Goal: Task Accomplishment & Management: Manage account settings

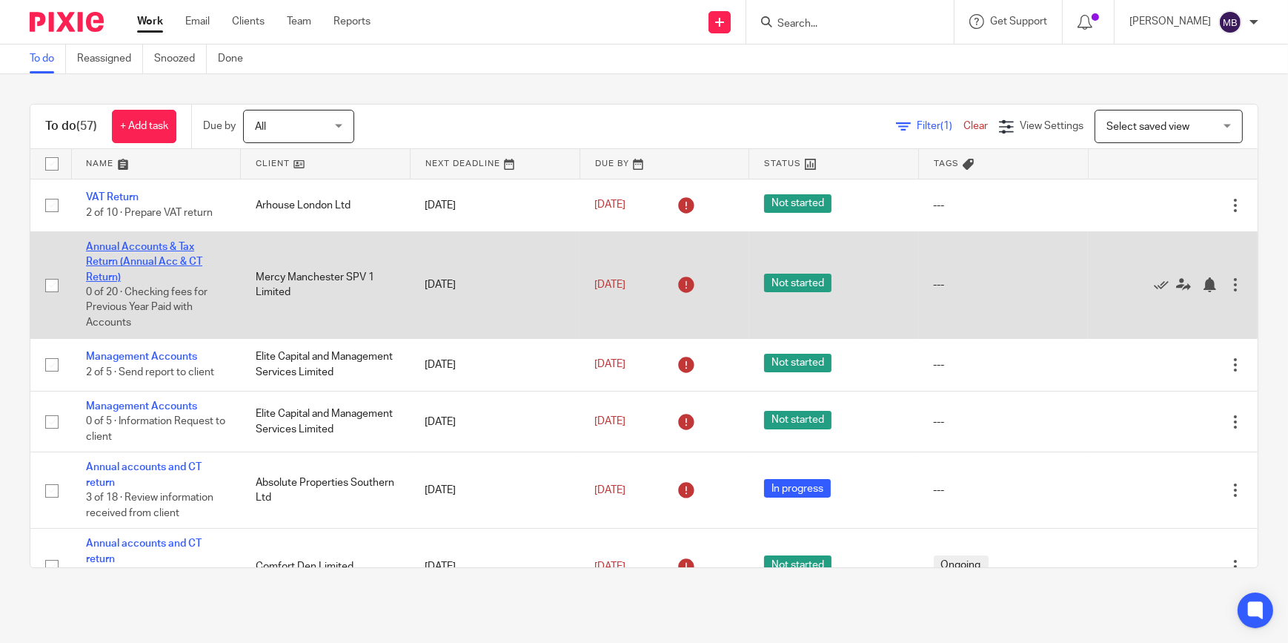
click at [153, 256] on link "Annual Accounts & Tax Return (Annual Acc & CT Return)" at bounding box center [144, 262] width 116 height 41
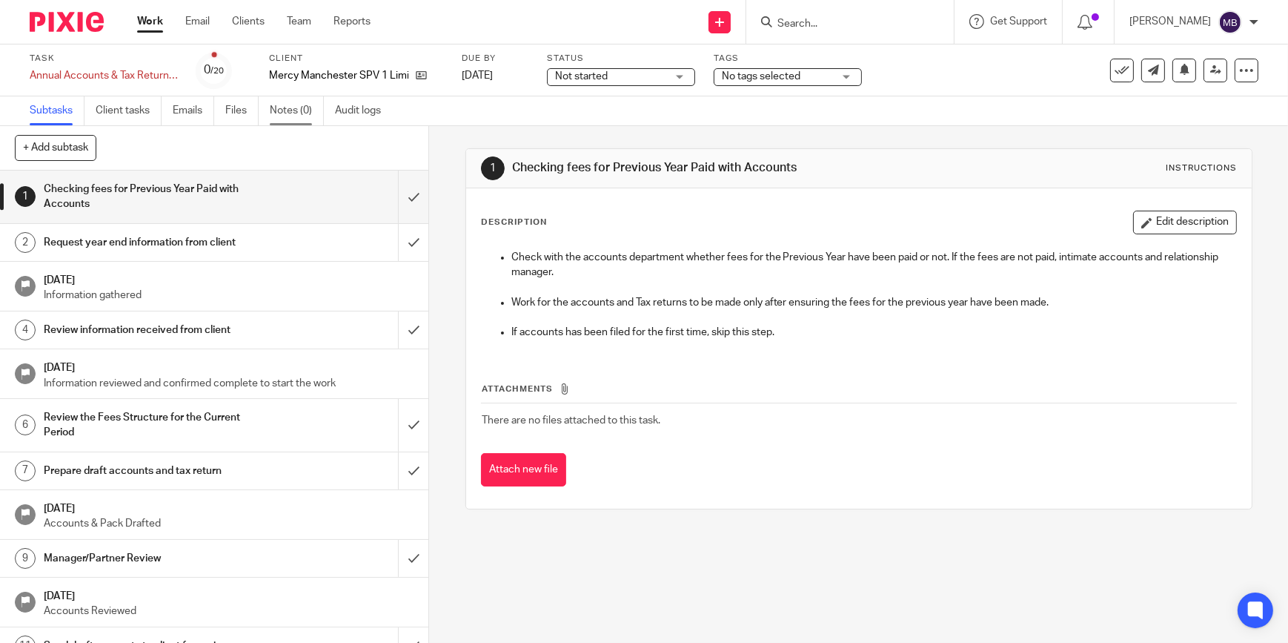
click at [297, 119] on link "Notes (0)" at bounding box center [297, 110] width 54 height 29
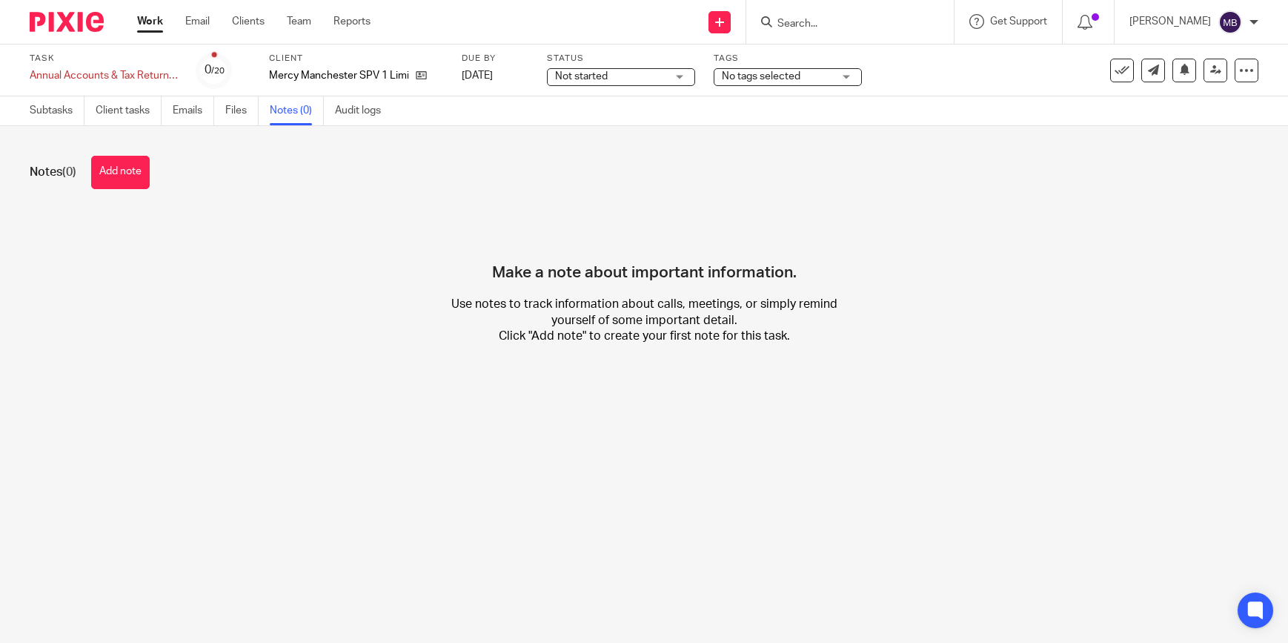
click at [125, 179] on button "Add note" at bounding box center [120, 172] width 59 height 33
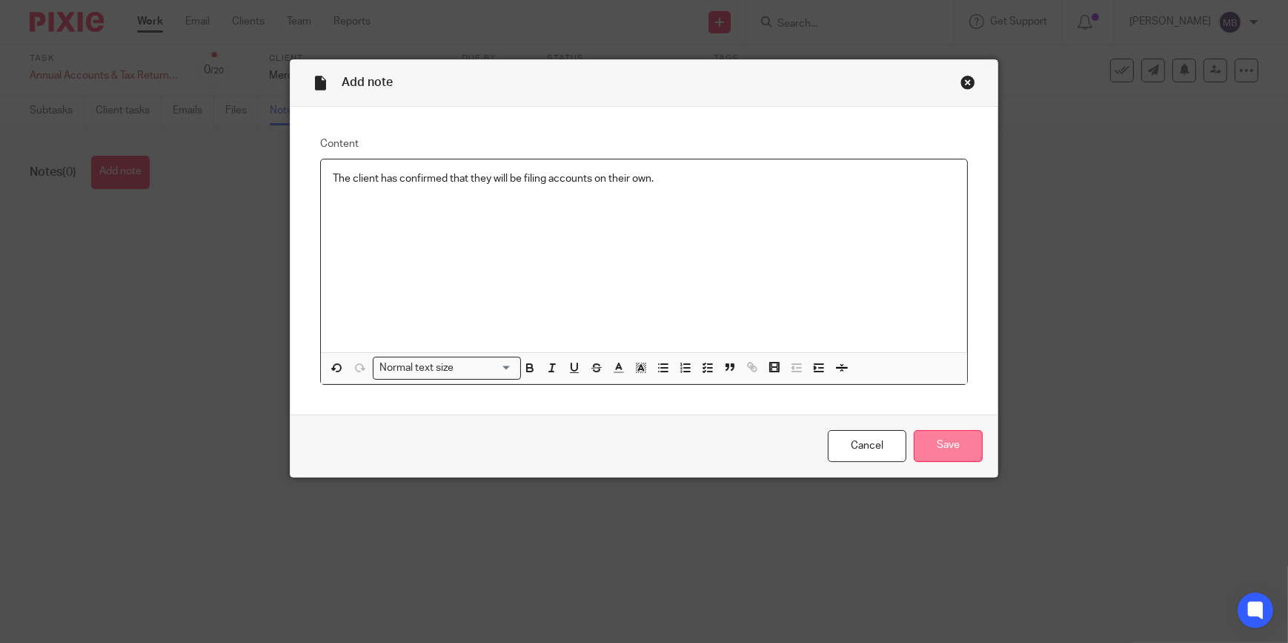
click at [946, 448] on input "Save" at bounding box center [948, 446] width 69 height 32
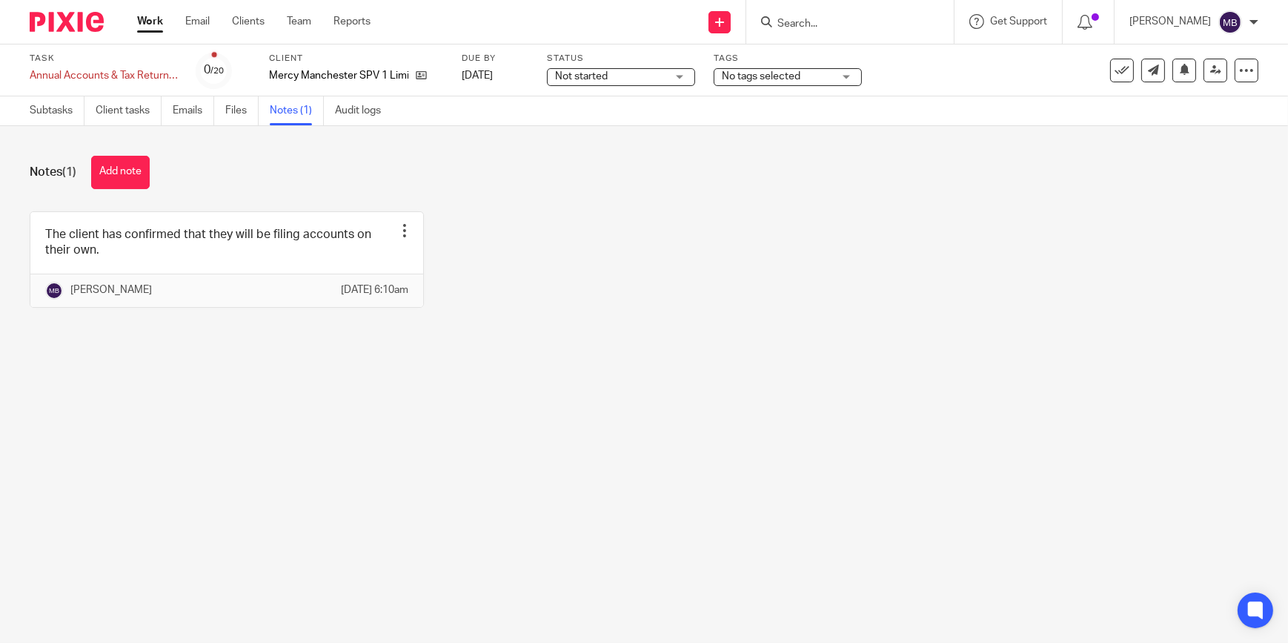
click at [95, 30] on img at bounding box center [67, 22] width 74 height 20
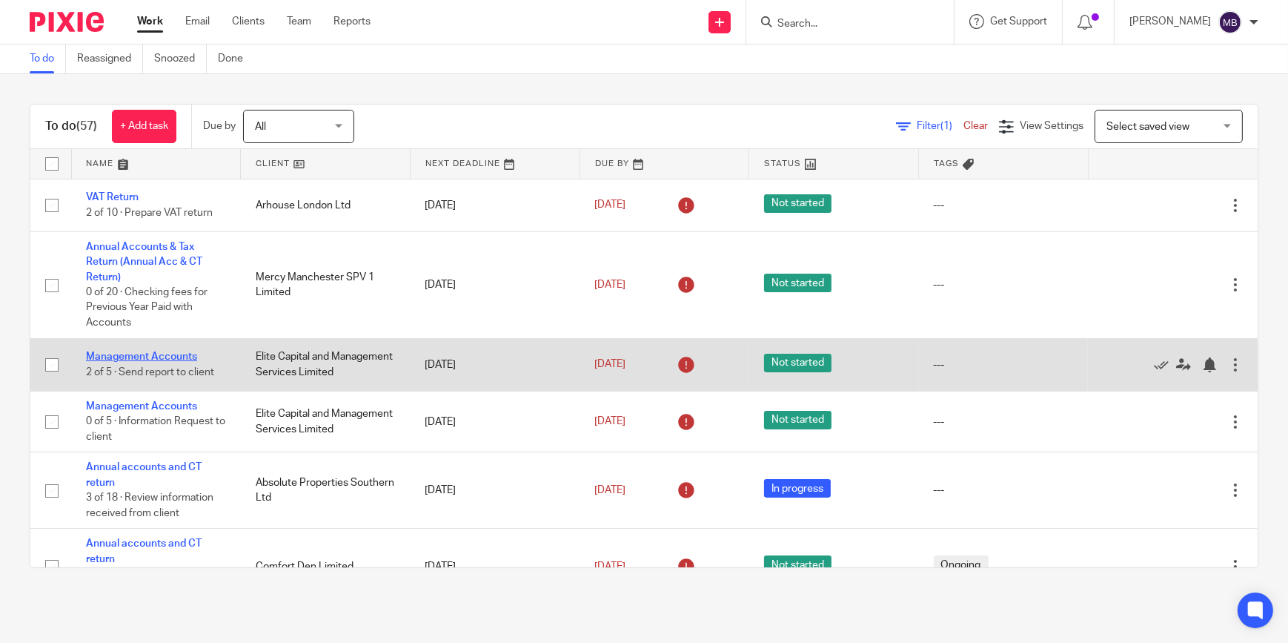
click at [136, 356] on link "Management Accounts" at bounding box center [141, 356] width 111 height 10
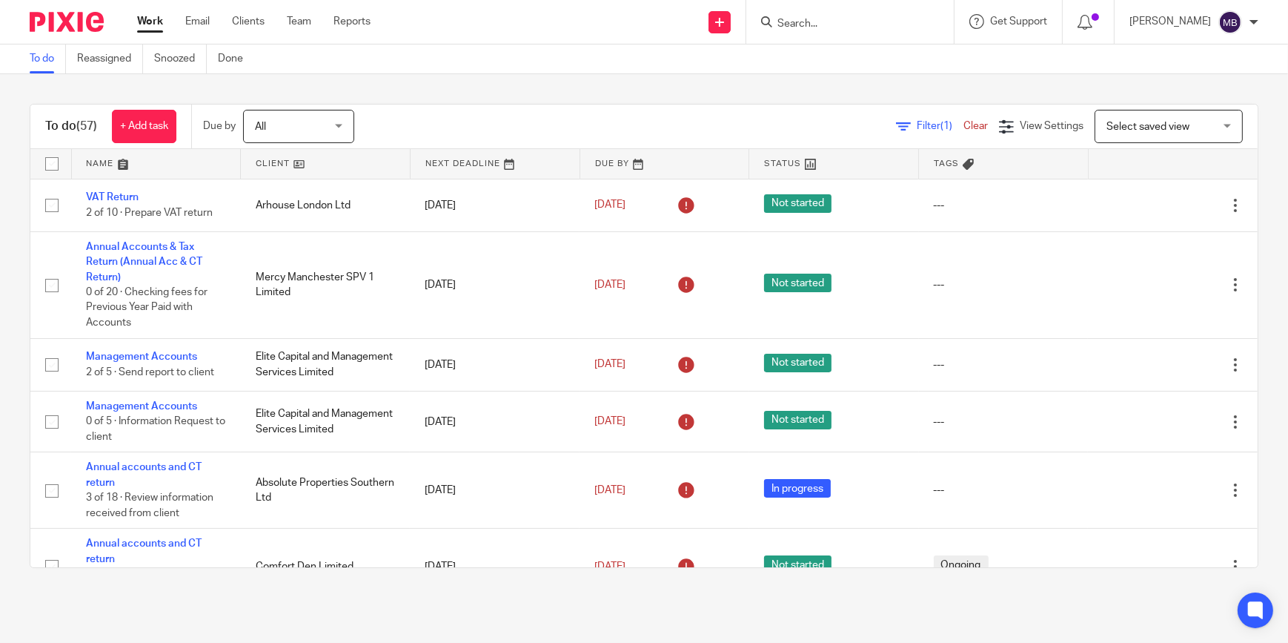
click at [867, 18] on input "Search" at bounding box center [842, 24] width 133 height 13
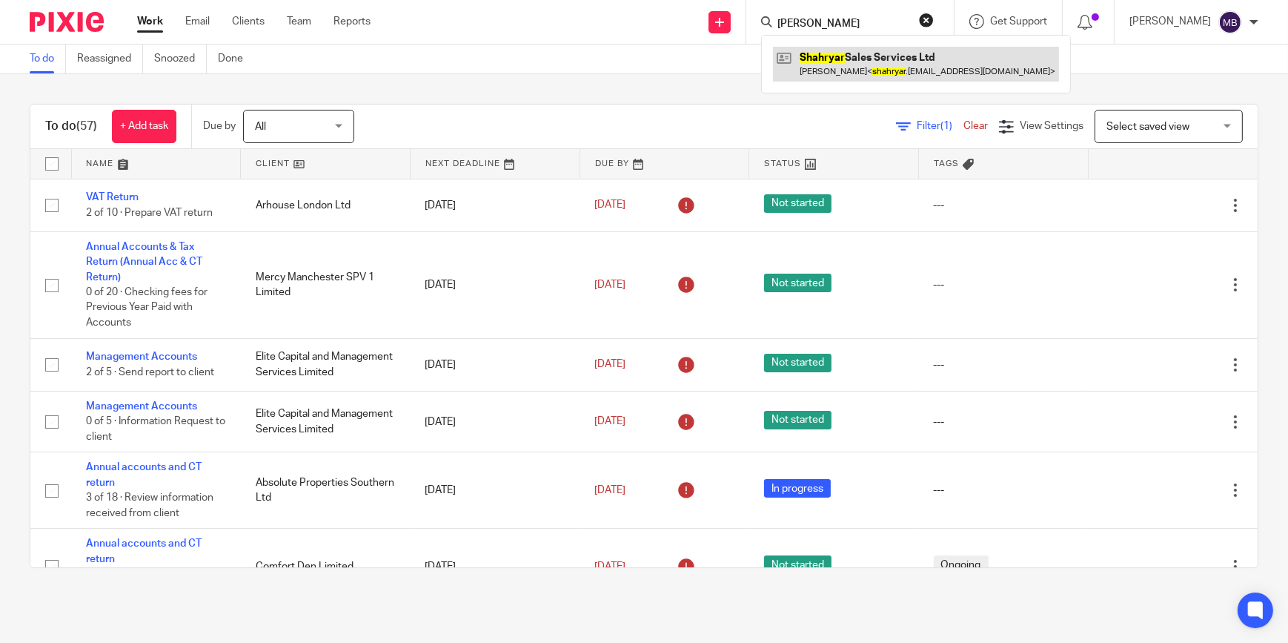
type input "Sharyar"
click at [867, 56] on link at bounding box center [916, 64] width 286 height 34
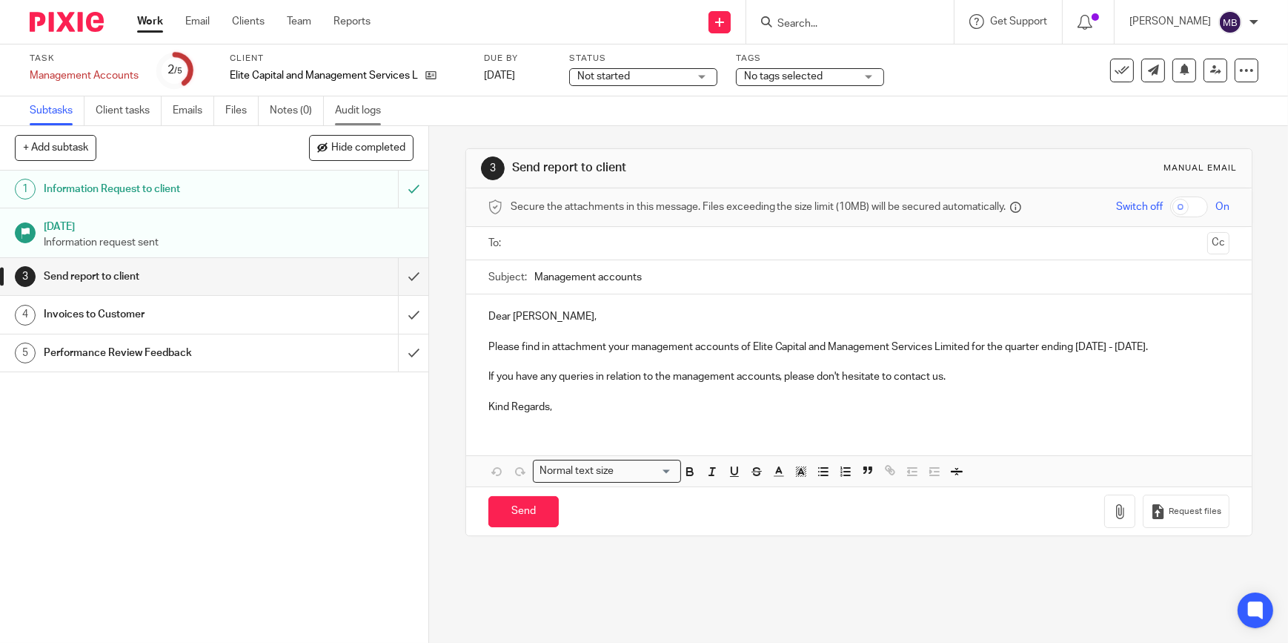
click at [366, 105] on link "Audit logs" at bounding box center [363, 110] width 57 height 29
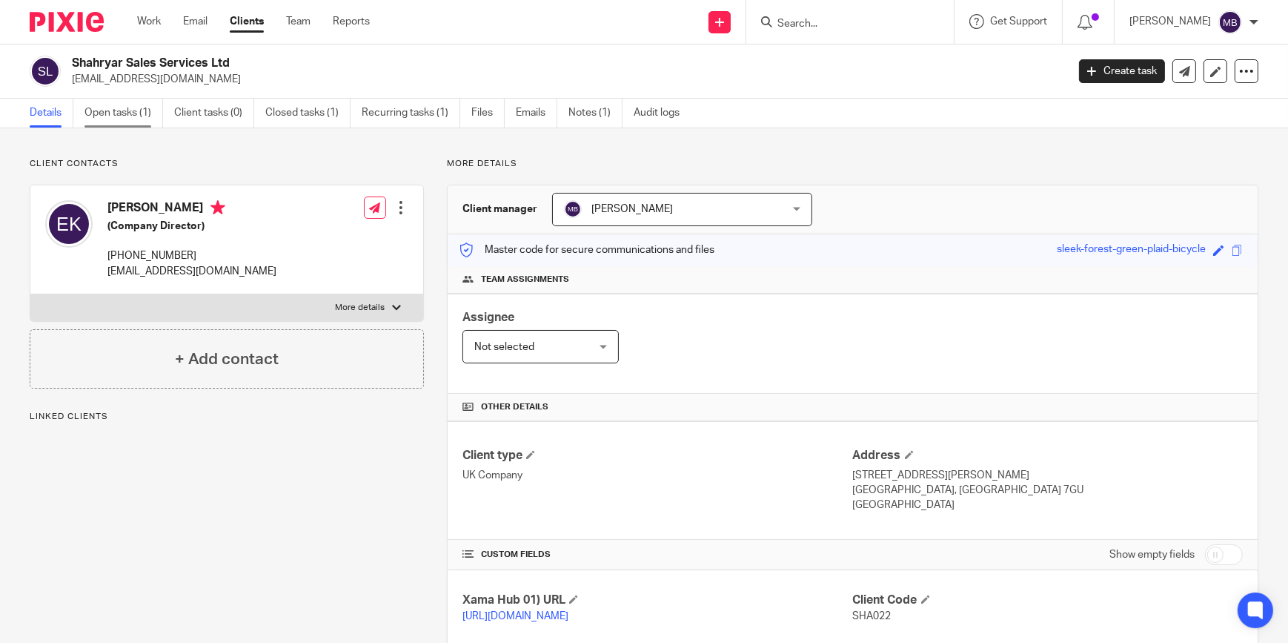
click at [90, 104] on link "Open tasks (1)" at bounding box center [124, 113] width 79 height 29
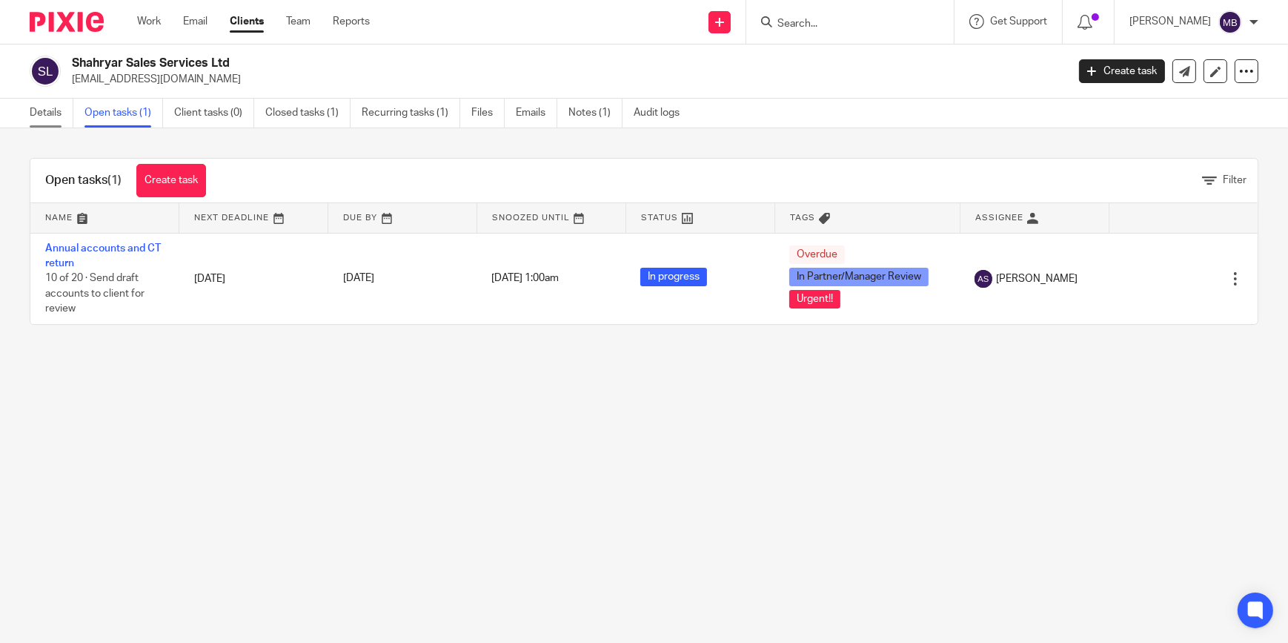
click at [58, 106] on link "Details" at bounding box center [52, 113] width 44 height 29
click at [835, 24] on input "Search" at bounding box center [842, 24] width 133 height 13
click at [838, 33] on div "SPV 19 Crowdtolive Spv 19 Limited [PERSON_NAME] < [EMAIL_ADDRESS][DOMAIN_NAME] …" at bounding box center [850, 22] width 208 height 44
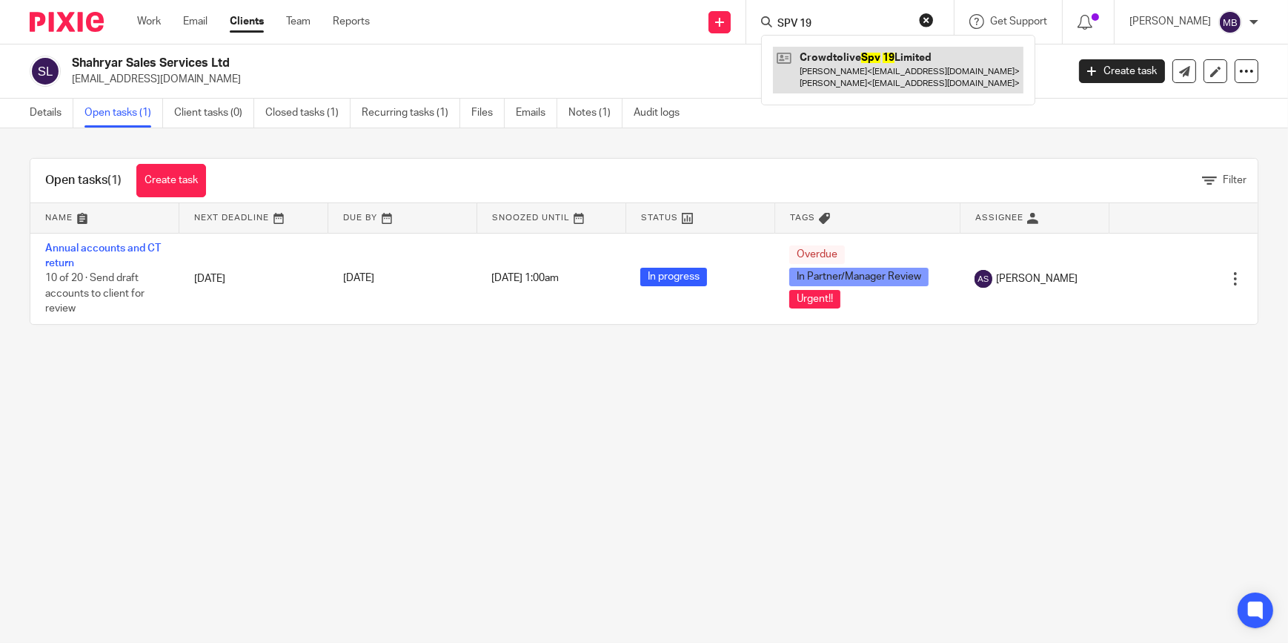
click at [849, 64] on link at bounding box center [898, 70] width 251 height 46
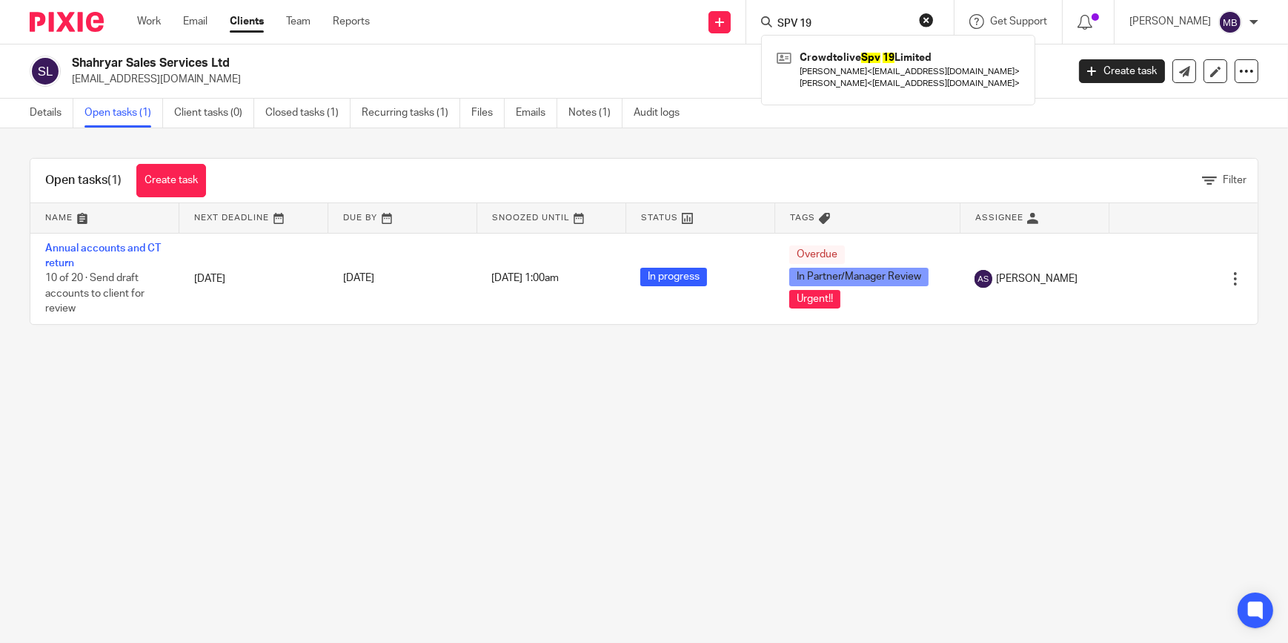
click at [855, 18] on input "SPV 19" at bounding box center [842, 24] width 133 height 13
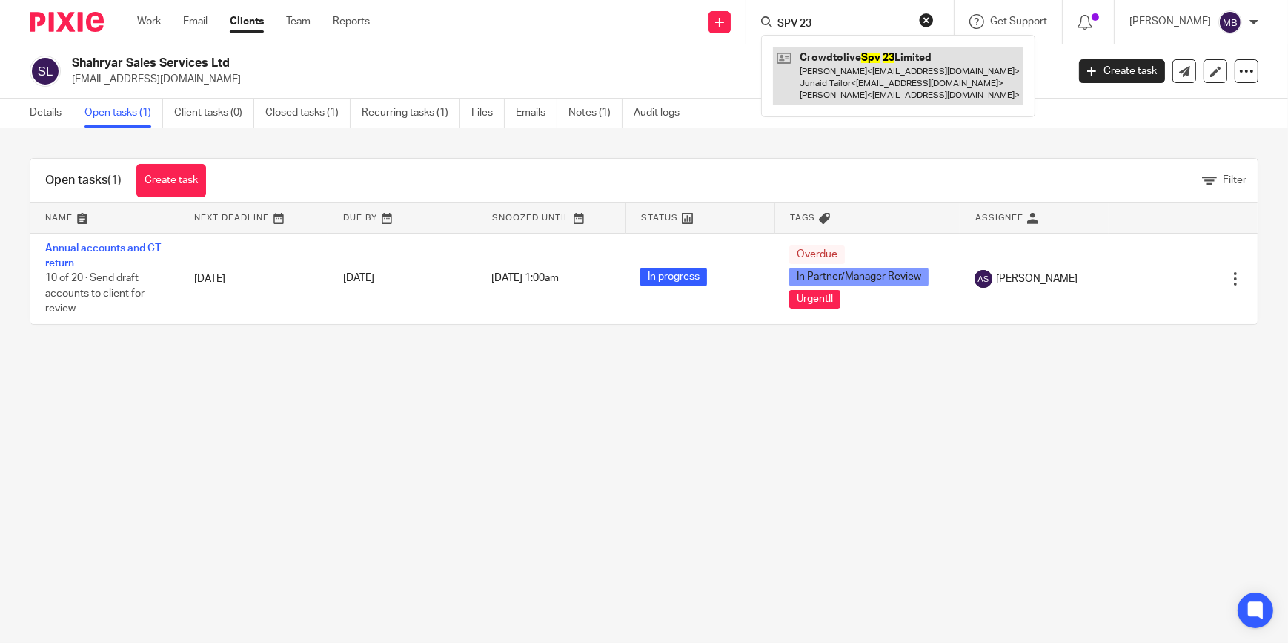
type input "SPV 23"
click at [922, 59] on link at bounding box center [898, 76] width 251 height 59
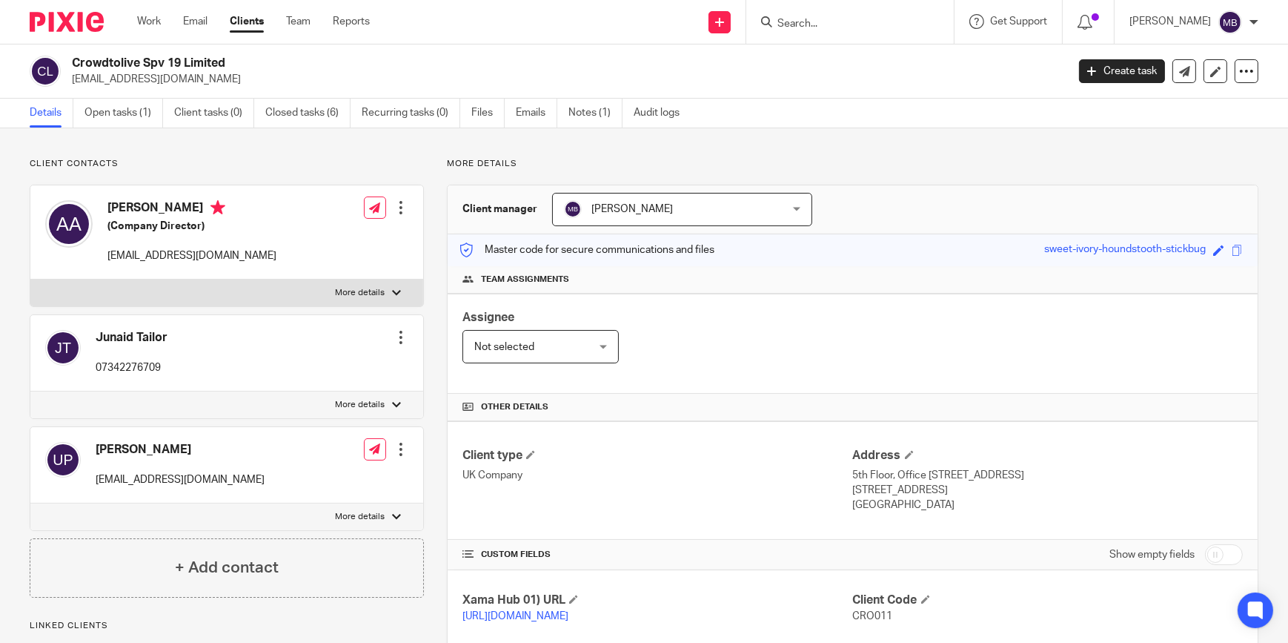
click at [868, 33] on div at bounding box center [850, 22] width 208 height 44
click at [874, 21] on input "Search" at bounding box center [842, 24] width 133 height 13
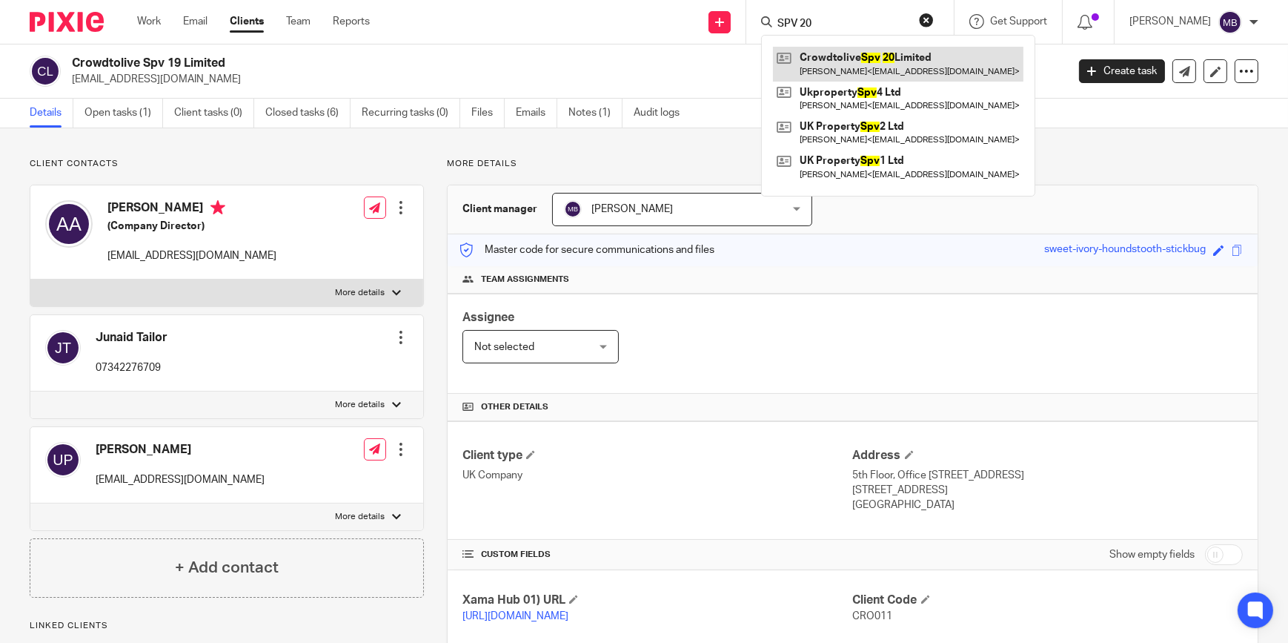
type input "SPV 20"
click at [947, 74] on link at bounding box center [898, 64] width 251 height 34
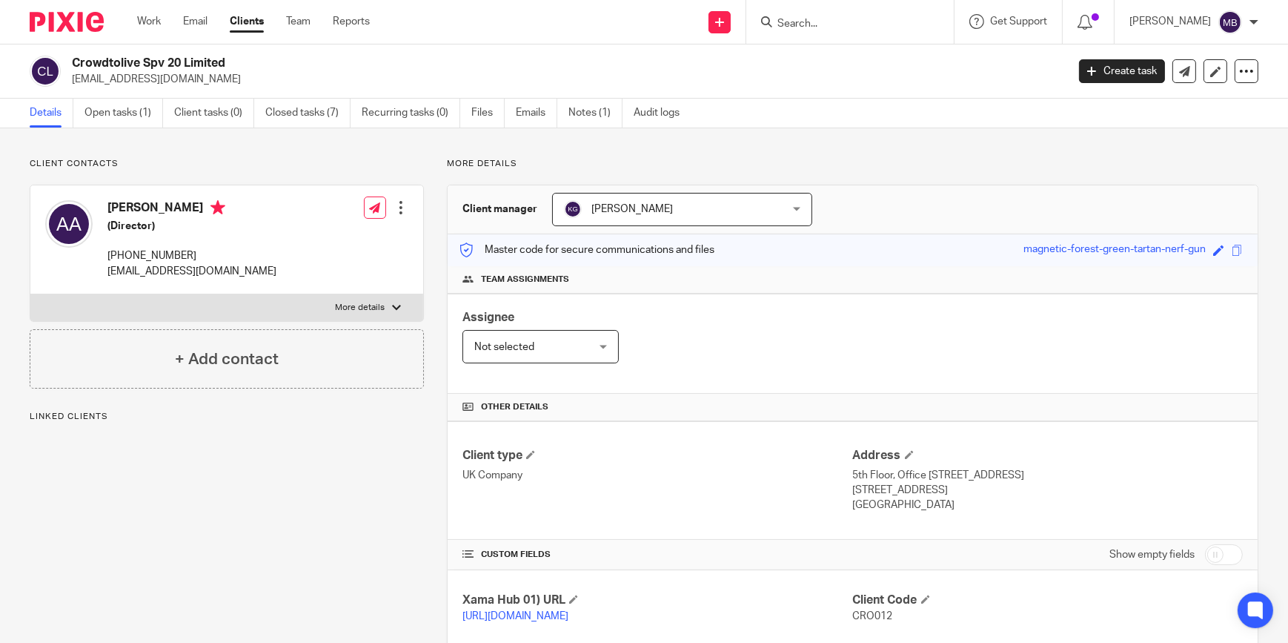
scroll to position [313, 0]
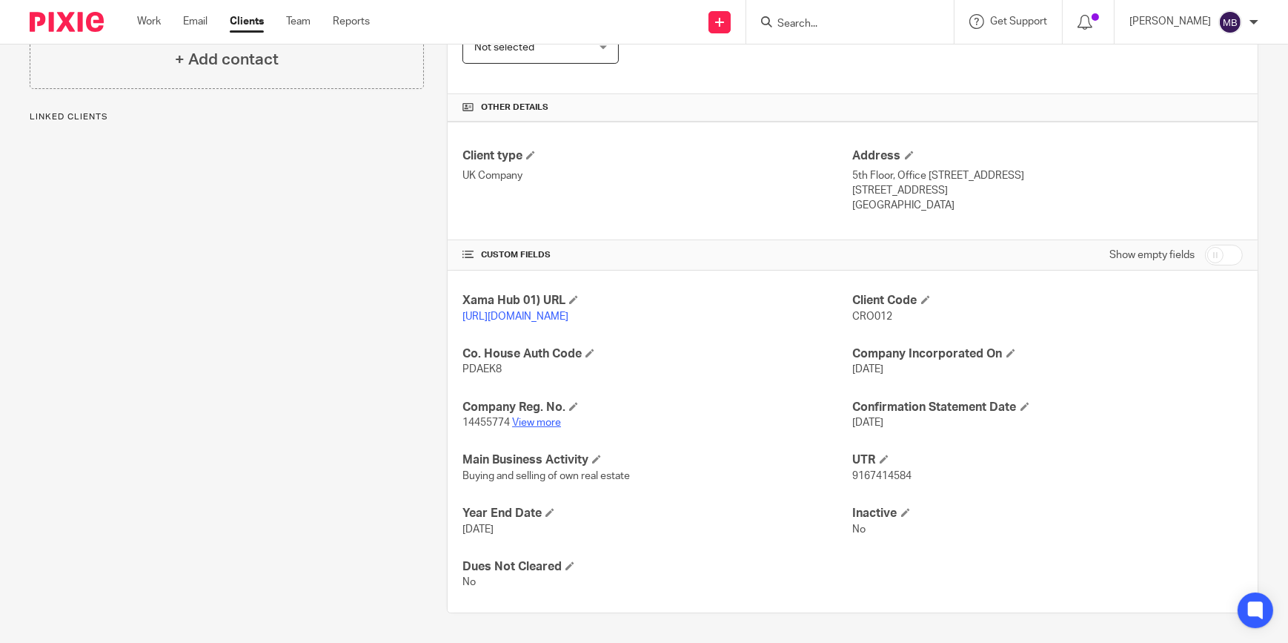
click at [522, 424] on link "View more" at bounding box center [536, 422] width 49 height 10
